Goal: Task Accomplishment & Management: Manage account settings

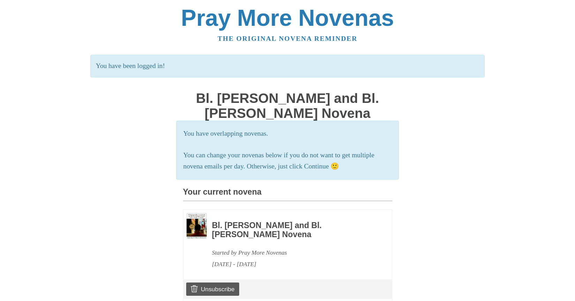
click at [258, 195] on h3 "Your current novena" at bounding box center [287, 195] width 209 height 14
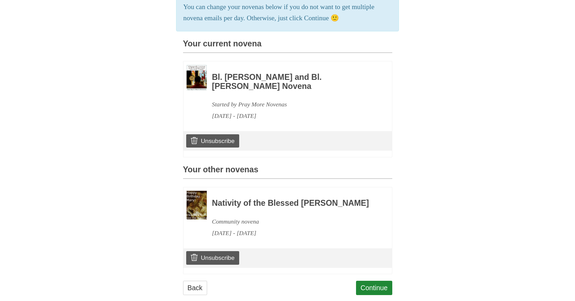
scroll to position [149, 0]
click at [206, 141] on link "Unsubscribe" at bounding box center [212, 140] width 53 height 13
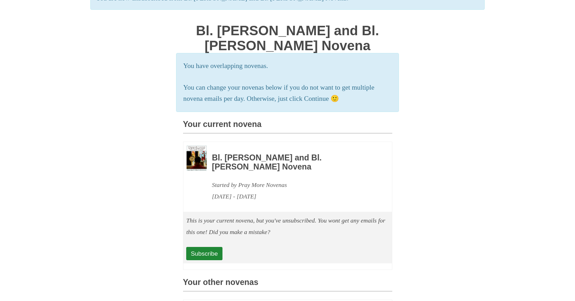
scroll to position [204, 0]
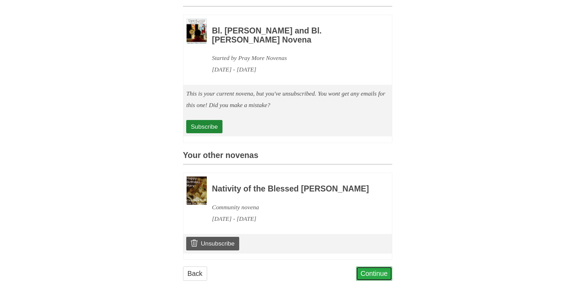
click at [373, 272] on link "Continue" at bounding box center [374, 274] width 36 height 14
